Goal: Information Seeking & Learning: Learn about a topic

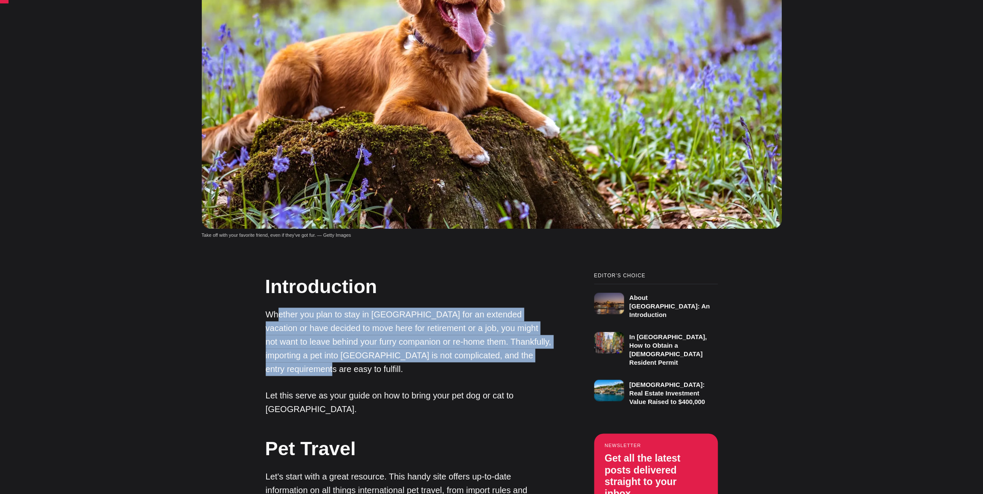
drag, startPoint x: 280, startPoint y: 257, endPoint x: 365, endPoint y: 312, distance: 101.1
click at [365, 312] on p "Whether you plan to stay in [GEOGRAPHIC_DATA] for an extended vacation or have …" at bounding box center [409, 341] width 286 height 68
drag, startPoint x: 365, startPoint y: 312, endPoint x: 335, endPoint y: 319, distance: 30.4
click at [335, 319] on p "Whether you plan to stay in [GEOGRAPHIC_DATA] for an extended vacation or have …" at bounding box center [409, 341] width 286 height 68
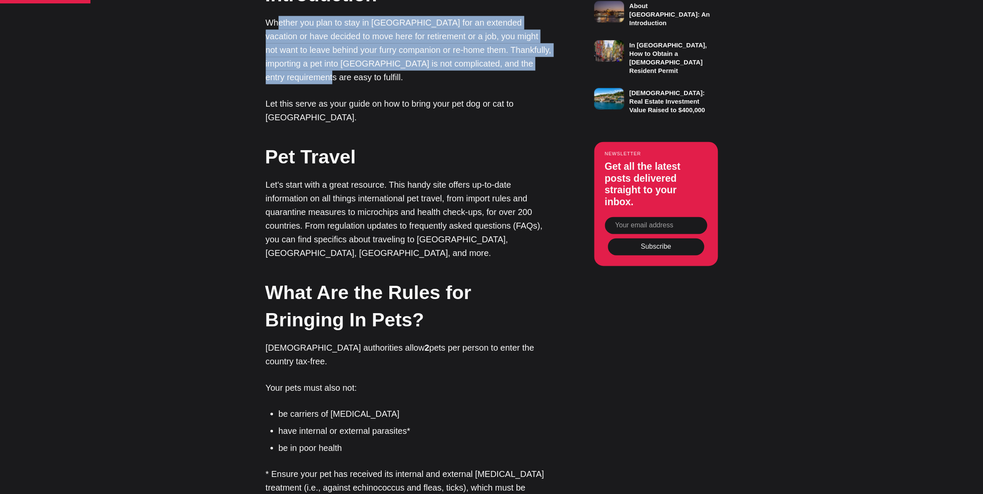
drag, startPoint x: 467, startPoint y: 299, endPoint x: 466, endPoint y: 304, distance: 5.6
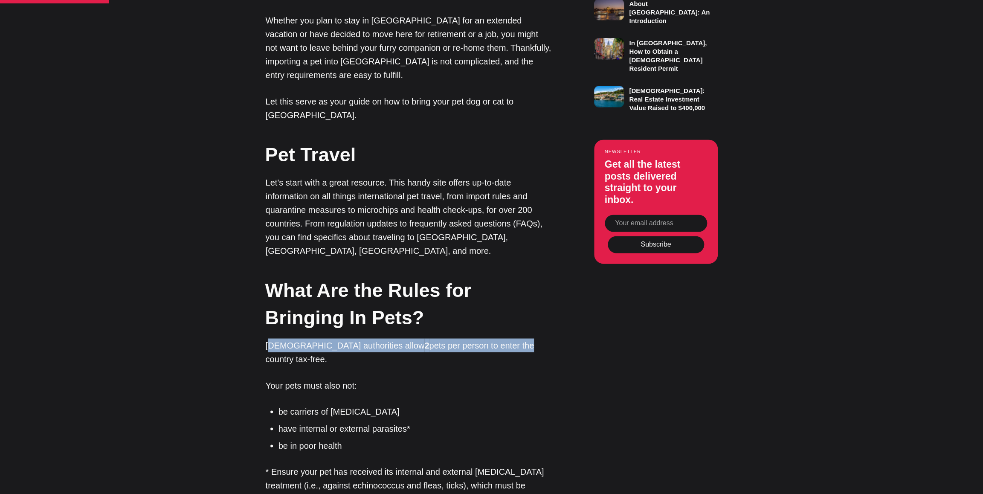
drag, startPoint x: 269, startPoint y: 280, endPoint x: 466, endPoint y: 281, distance: 197.0
click at [466, 338] on p "[DEMOGRAPHIC_DATA] authorities allow 2 pets per person to enter the country tax…" at bounding box center [409, 351] width 286 height 27
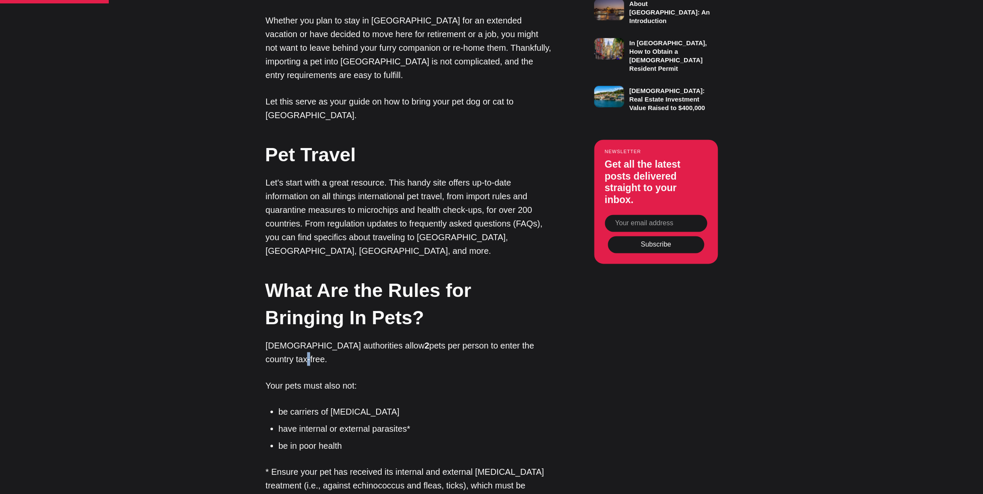
drag, startPoint x: 466, startPoint y: 281, endPoint x: 514, endPoint y: 280, distance: 48.2
click at [514, 338] on p "[DEMOGRAPHIC_DATA] authorities allow 2 pets per person to enter the country tax…" at bounding box center [409, 351] width 286 height 27
drag, startPoint x: 514, startPoint y: 280, endPoint x: 530, endPoint y: 279, distance: 16.2
click at [530, 338] on p "[DEMOGRAPHIC_DATA] authorities allow 2 pets per person to enter the country tax…" at bounding box center [409, 351] width 286 height 27
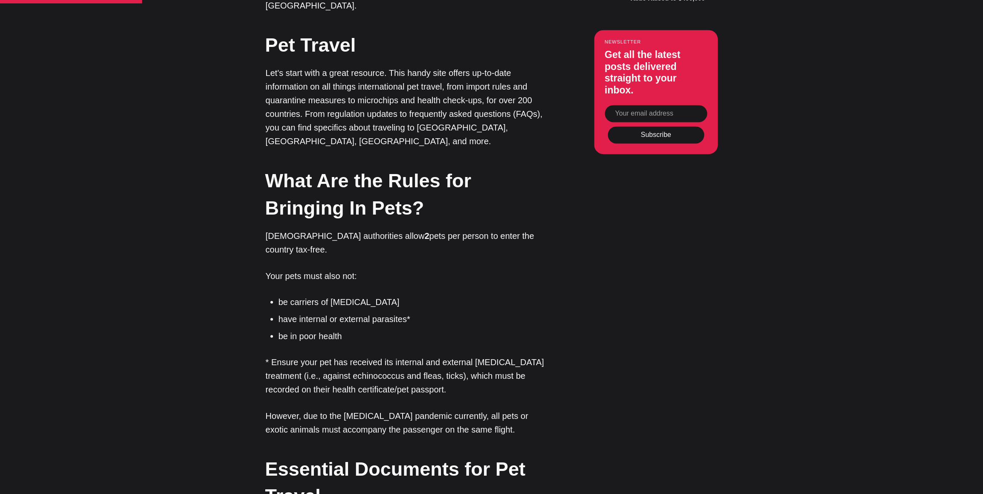
drag, startPoint x: 526, startPoint y: 264, endPoint x: 520, endPoint y: 289, distance: 25.5
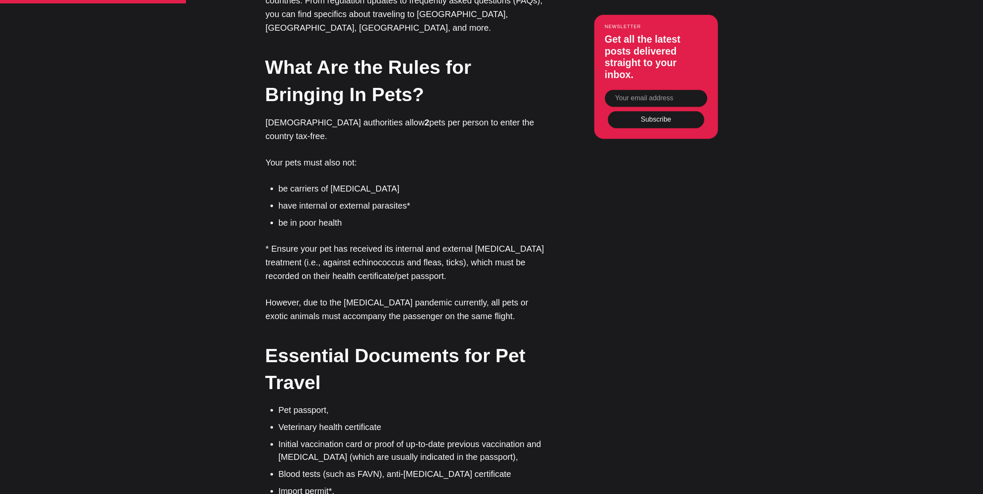
scroll to position [996, 0]
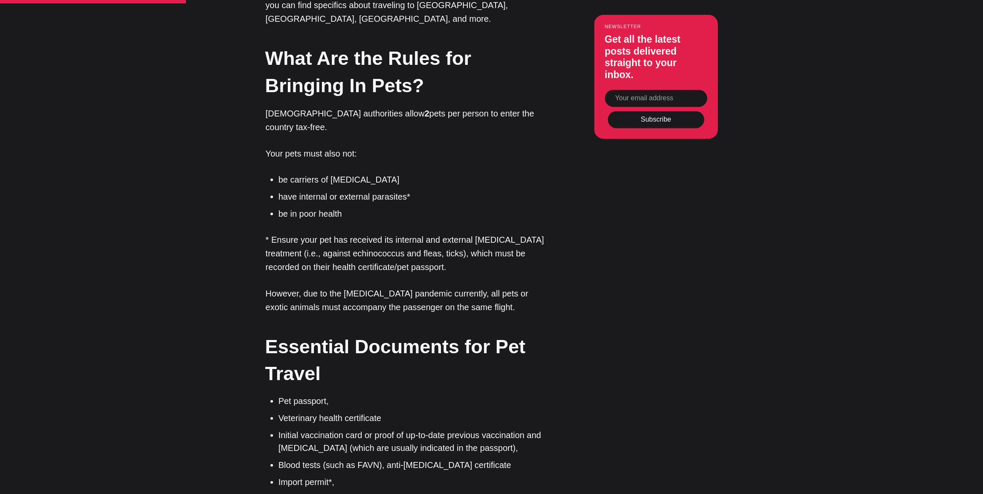
drag, startPoint x: 595, startPoint y: 220, endPoint x: 595, endPoint y: 243, distance: 23.4
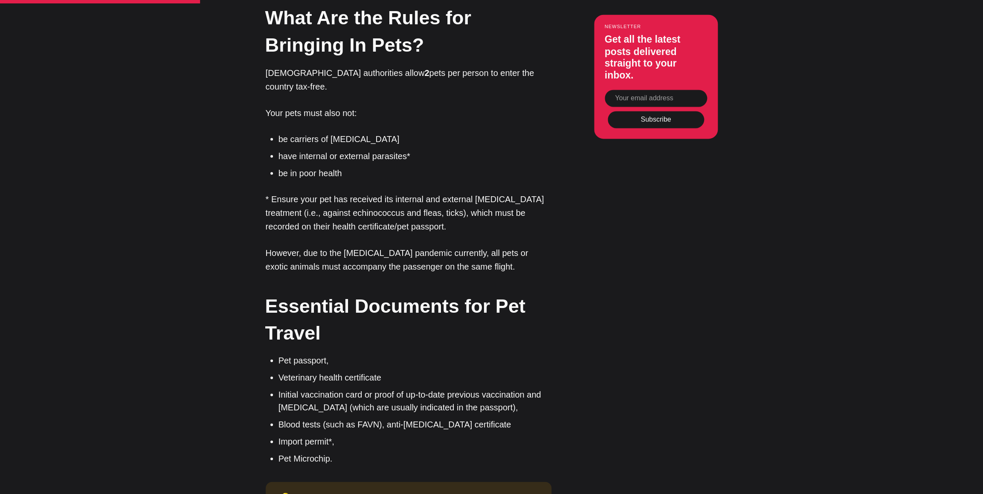
drag, startPoint x: 533, startPoint y: 130, endPoint x: 531, endPoint y: 147, distance: 16.3
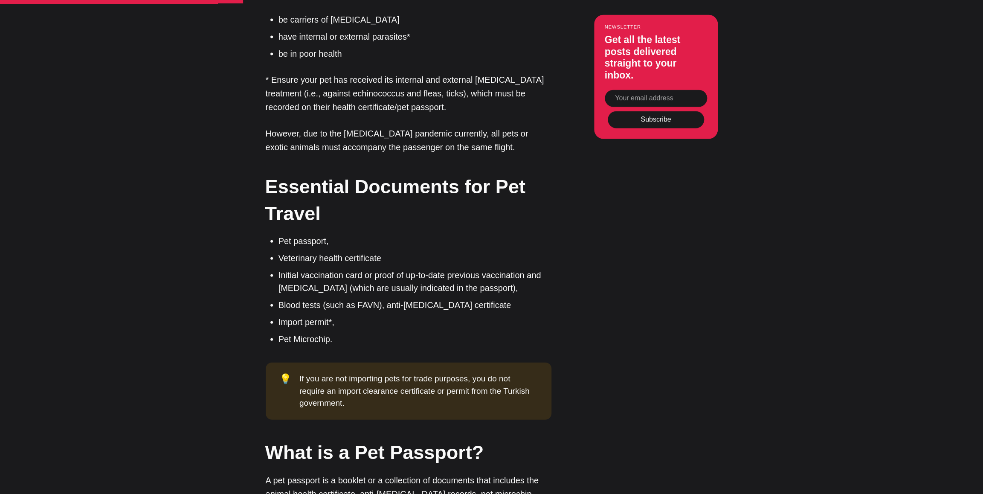
scroll to position [1158, 0]
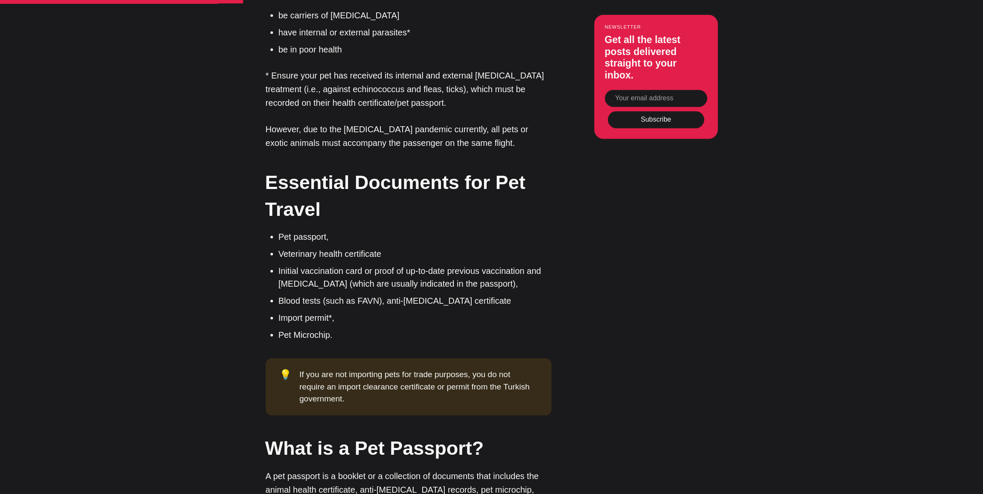
drag, startPoint x: 525, startPoint y: 119, endPoint x: 518, endPoint y: 142, distance: 24.0
drag, startPoint x: 292, startPoint y: 194, endPoint x: 512, endPoint y: 212, distance: 220.8
click at [512, 230] on ul "Pet passport, Veterinary health certificate Initial vaccination card or proof o…" at bounding box center [411, 285] width 279 height 111
click at [385, 264] on li "Initial vaccination card or proof of up-to-date previous vaccination and [MEDIC…" at bounding box center [414, 277] width 273 height 26
drag, startPoint x: 376, startPoint y: 220, endPoint x: 354, endPoint y: 221, distance: 21.8
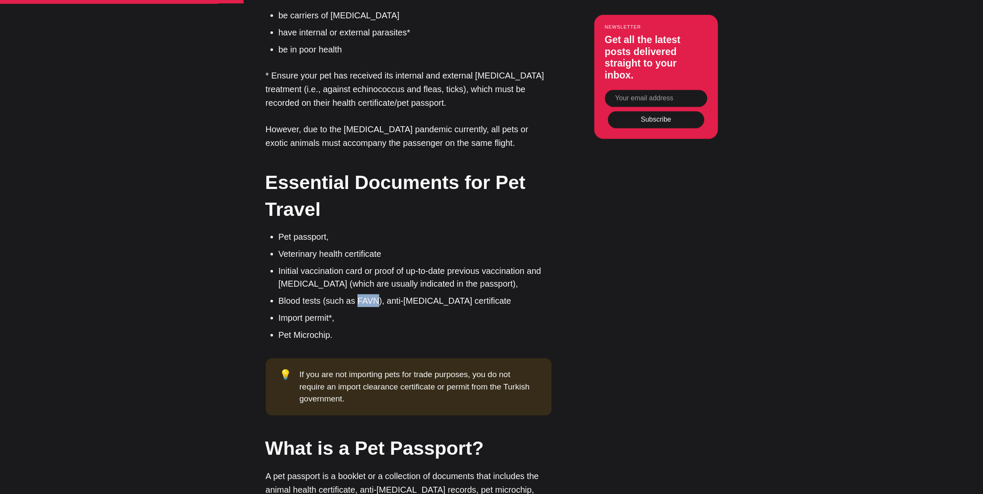
click at [354, 294] on li "Blood tests (such as FAVN), anti-[MEDICAL_DATA] certificate" at bounding box center [414, 300] width 273 height 13
copy li "FAVN"
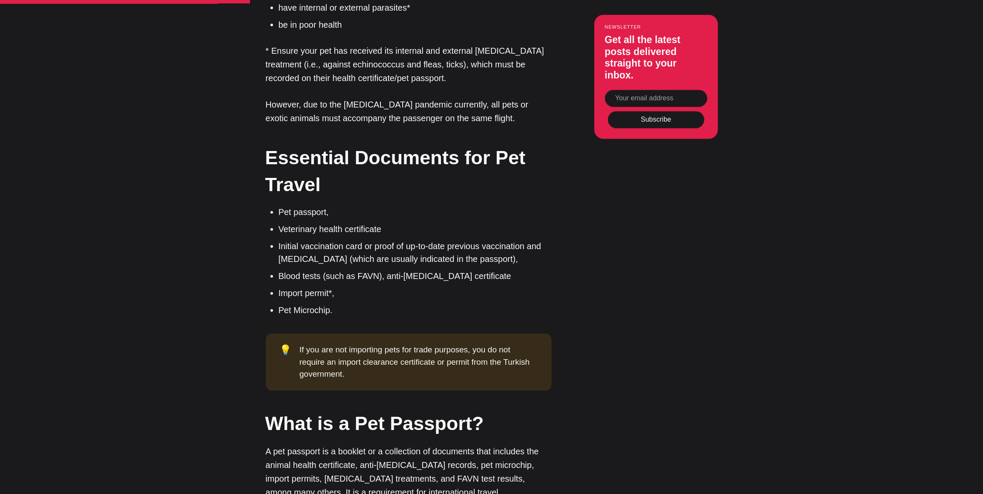
drag, startPoint x: 190, startPoint y: 142, endPoint x: 186, endPoint y: 157, distance: 15.3
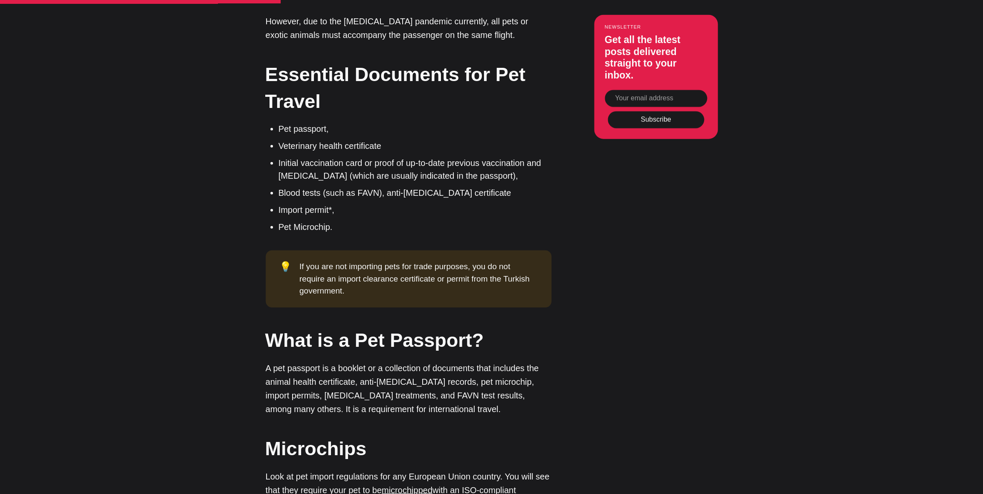
drag, startPoint x: 602, startPoint y: 199, endPoint x: 596, endPoint y: 216, distance: 18.2
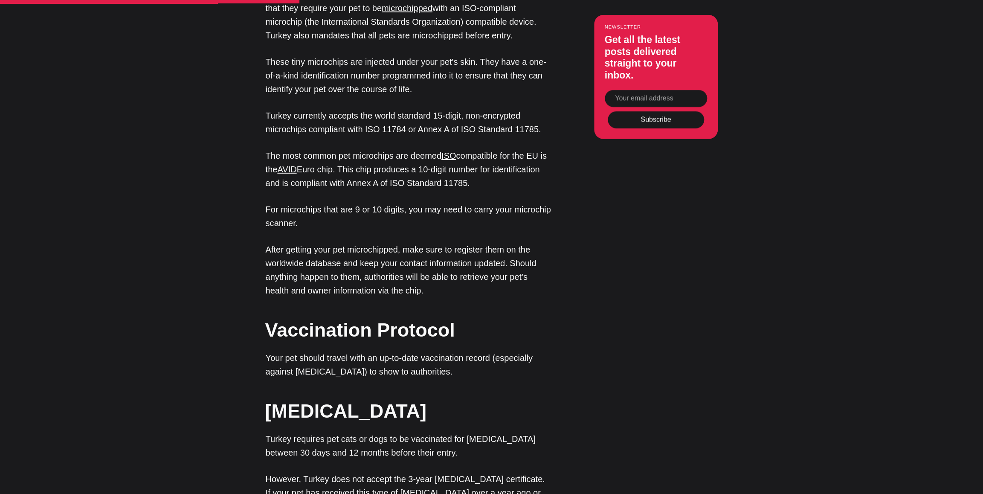
drag, startPoint x: 508, startPoint y: 101, endPoint x: 477, endPoint y: 211, distance: 113.9
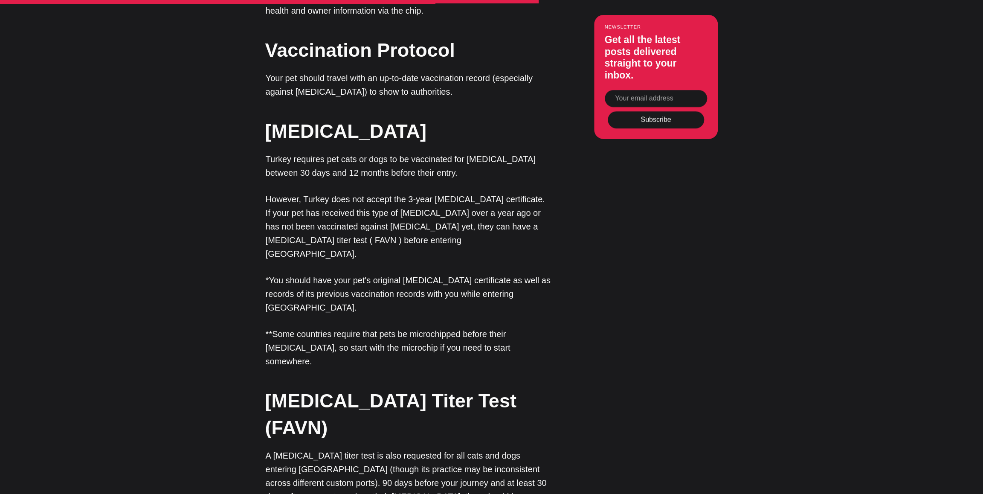
drag, startPoint x: 466, startPoint y: 54, endPoint x: 463, endPoint y: 83, distance: 28.8
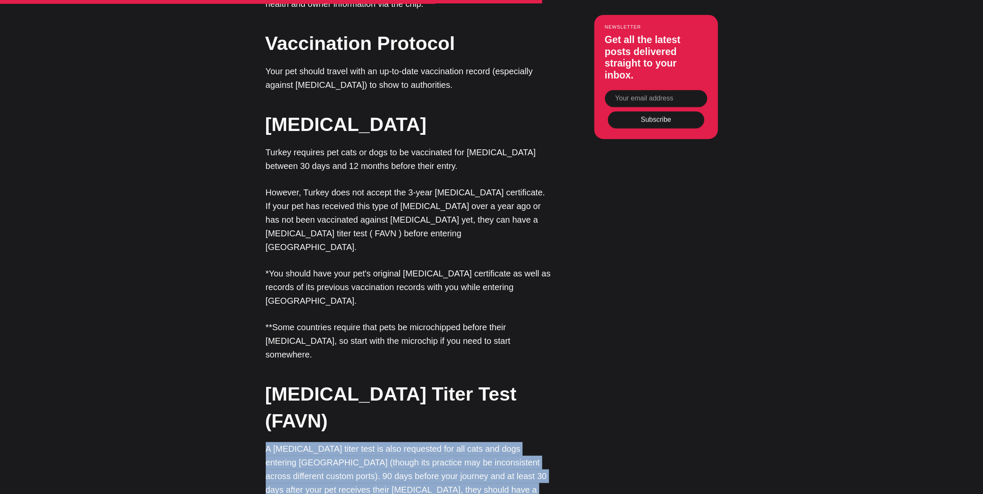
drag, startPoint x: 267, startPoint y: 323, endPoint x: 472, endPoint y: 376, distance: 211.8
click at [472, 442] on p "A [MEDICAL_DATA] titer test is also requested for all cats and dogs entering [G…" at bounding box center [409, 483] width 286 height 82
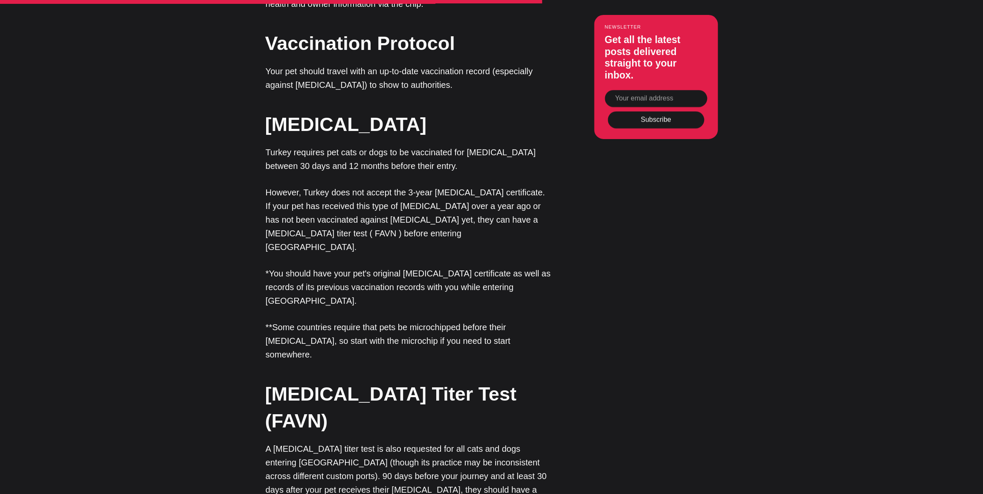
drag, startPoint x: 472, startPoint y: 376, endPoint x: 501, endPoint y: 386, distance: 30.6
click at [500, 442] on p "A [MEDICAL_DATA] titer test is also requested for all cats and dogs entering [G…" at bounding box center [409, 483] width 286 height 82
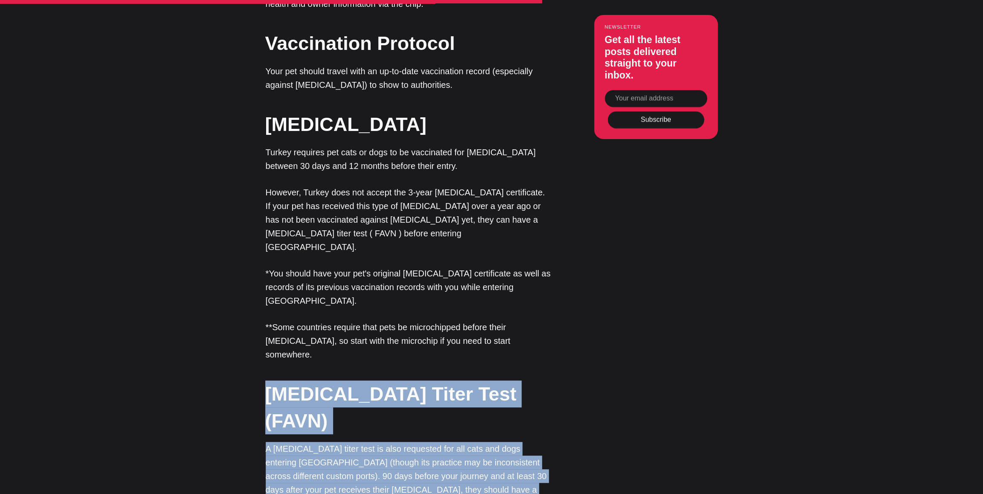
drag, startPoint x: 564, startPoint y: 385, endPoint x: 261, endPoint y: 284, distance: 319.4
click at [261, 284] on div "Editor’s Choice About [GEOGRAPHIC_DATA]: An Introduction In [GEOGRAPHIC_DATA], …" at bounding box center [491, 183] width 550 height 2953
click at [531, 442] on p "A [MEDICAL_DATA] titer test is also requested for all cats and dogs entering [G…" at bounding box center [409, 483] width 286 height 82
drag, startPoint x: 298, startPoint y: 396, endPoint x: 253, endPoint y: 275, distance: 128.1
click at [253, 275] on div "Editor’s Choice About [GEOGRAPHIC_DATA]: An Introduction In [GEOGRAPHIC_DATA], …" at bounding box center [491, 183] width 550 height 2953
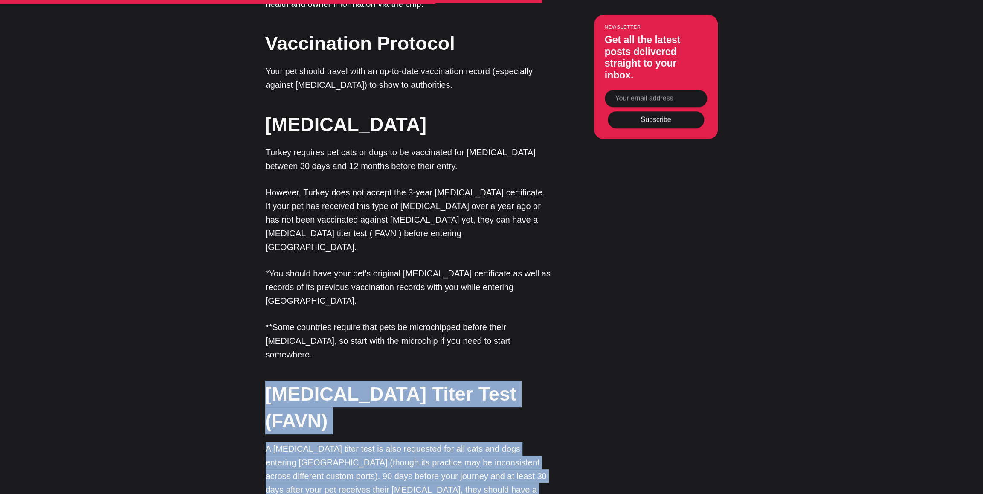
drag, startPoint x: 425, startPoint y: 437, endPoint x: 266, endPoint y: 279, distance: 223.7
click at [266, 279] on div "Introduction Whether you plan to stay in [GEOGRAPHIC_DATA] for an extended vaca…" at bounding box center [409, 183] width 286 height 2953
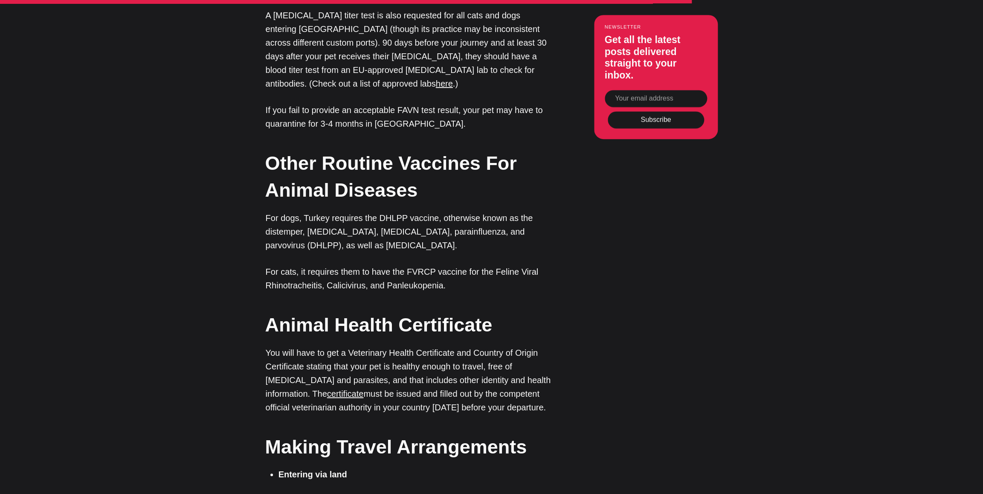
scroll to position [2481, 0]
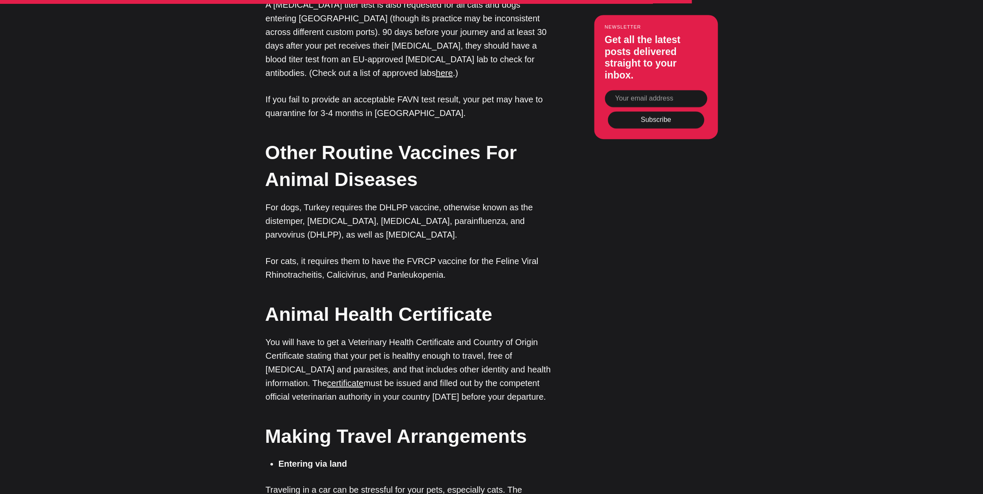
drag, startPoint x: 508, startPoint y: 153, endPoint x: 506, endPoint y: 164, distance: 10.5
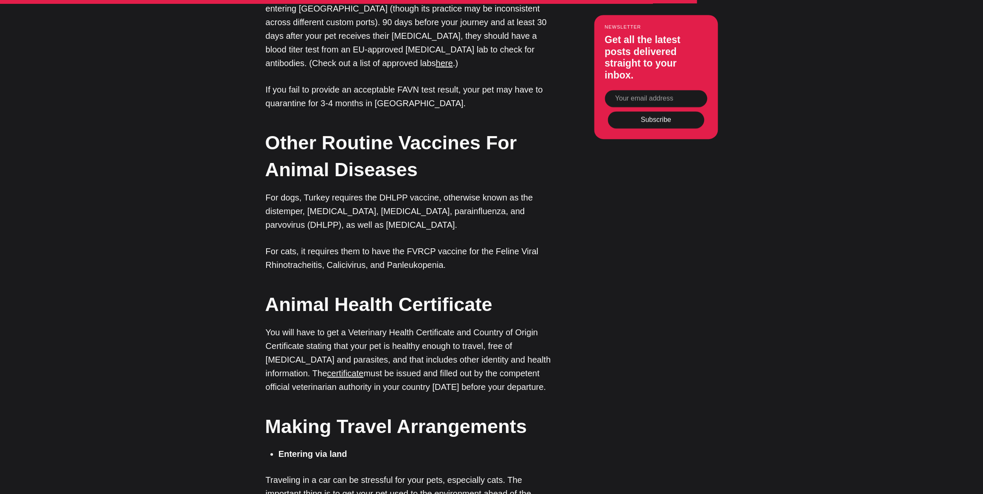
scroll to position [2494, 0]
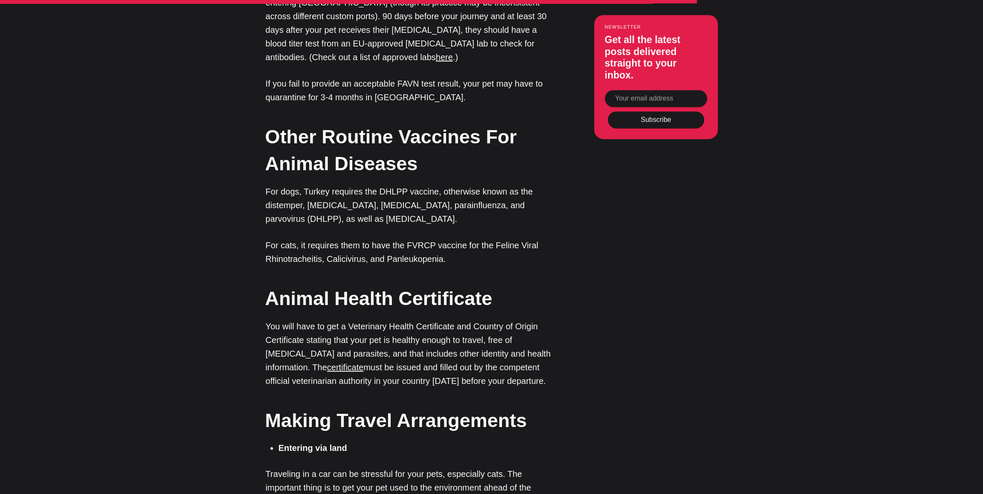
drag, startPoint x: 483, startPoint y: 93, endPoint x: 477, endPoint y: 109, distance: 17.7
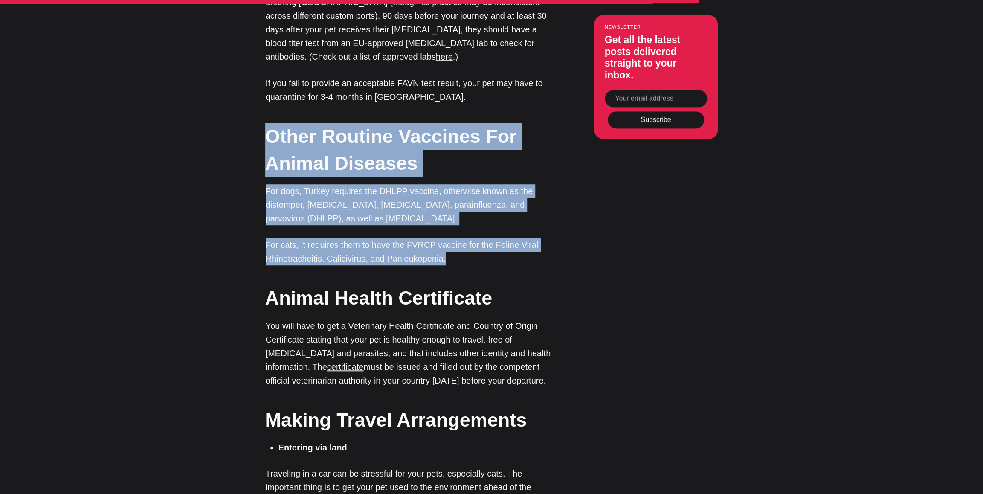
drag, startPoint x: 454, startPoint y: 141, endPoint x: 263, endPoint y: 17, distance: 228.1
click at [437, 238] on p "For cats, it requires them to have the FVRCP vaccine for the Feline Viral Rhino…" at bounding box center [409, 251] width 286 height 27
